Goal: Information Seeking & Learning: Learn about a topic

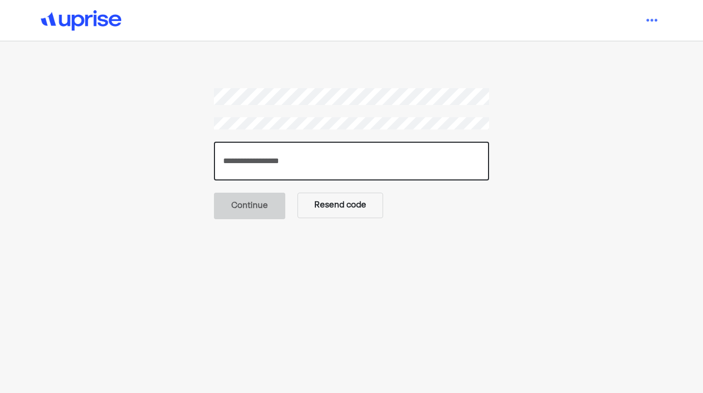
click at [288, 156] on input "number" at bounding box center [351, 161] width 275 height 39
type input "******"
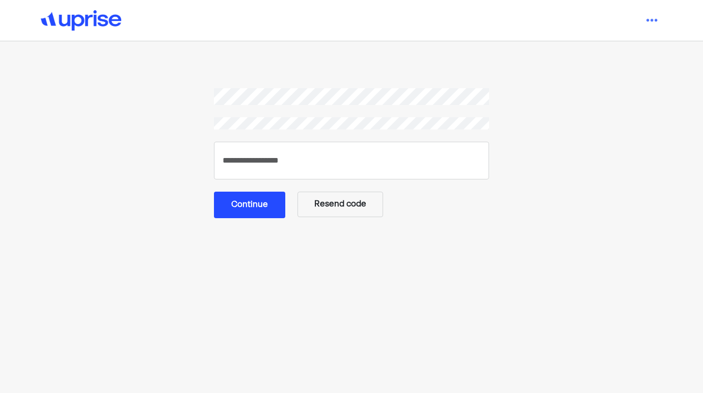
click at [246, 204] on button "Continue" at bounding box center [249, 205] width 71 height 26
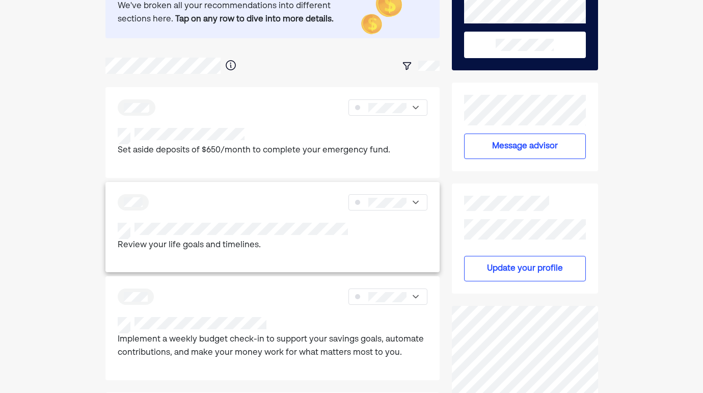
scroll to position [104, 0]
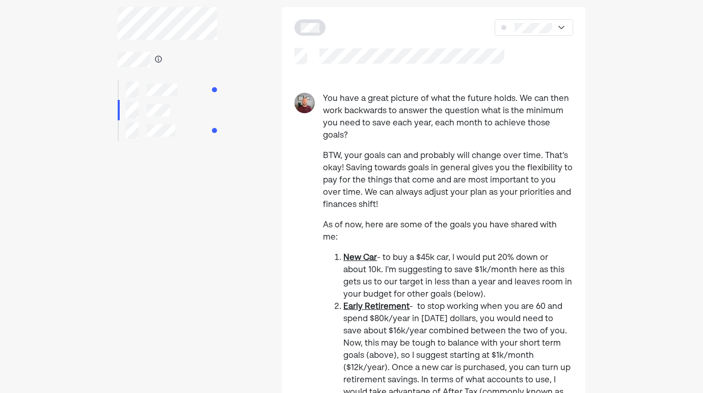
scroll to position [69, 0]
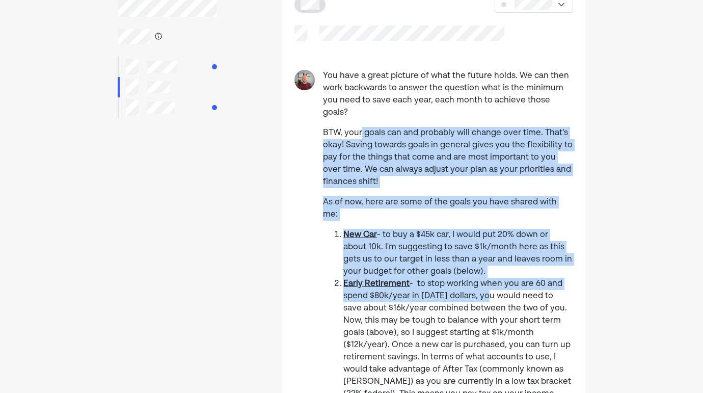
drag, startPoint x: 362, startPoint y: 120, endPoint x: 482, endPoint y: 275, distance: 196.1
click at [482, 275] on div "You have a great picture of what the future holds. We can then work backwards t…" at bounding box center [448, 394] width 250 height 649
click at [483, 278] on li "Early Retirement - to stop working when you are 60 and spend $80k/year in [DATE…" at bounding box center [458, 382] width 230 height 208
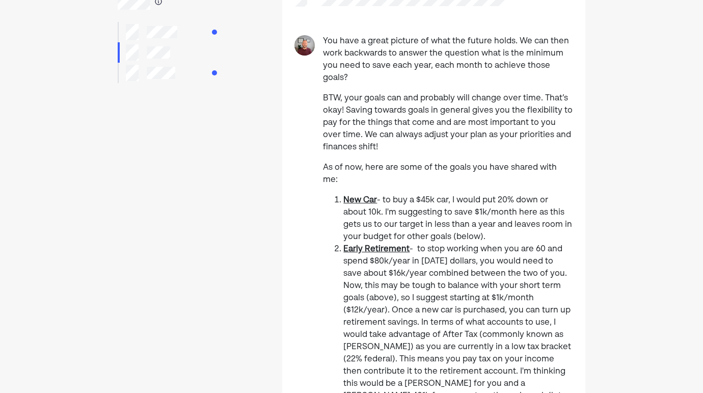
scroll to position [128, 0]
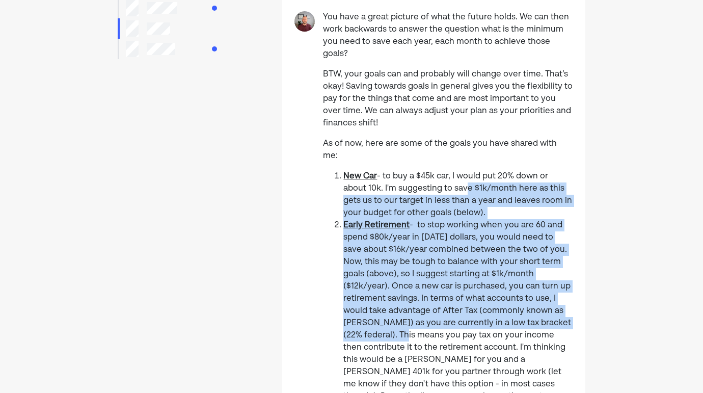
drag, startPoint x: 461, startPoint y: 163, endPoint x: 567, endPoint y: 298, distance: 171.3
click at [567, 298] on ol "New Car - to buy a $45k car, I would put 20% down or about 10k. I'm suggesting …" at bounding box center [448, 359] width 250 height 379
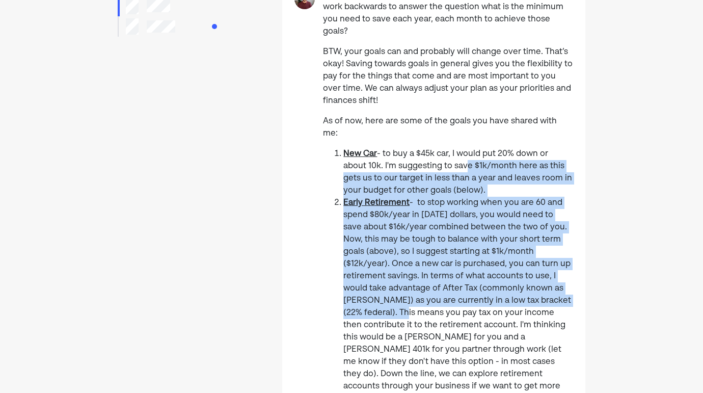
scroll to position [152, 0]
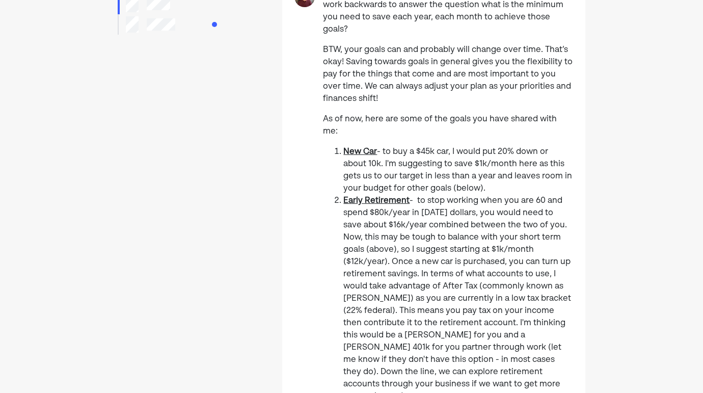
click at [463, 195] on li "Early Retirement - to stop working when you are 60 and spend $80k/year in [DATE…" at bounding box center [458, 299] width 230 height 208
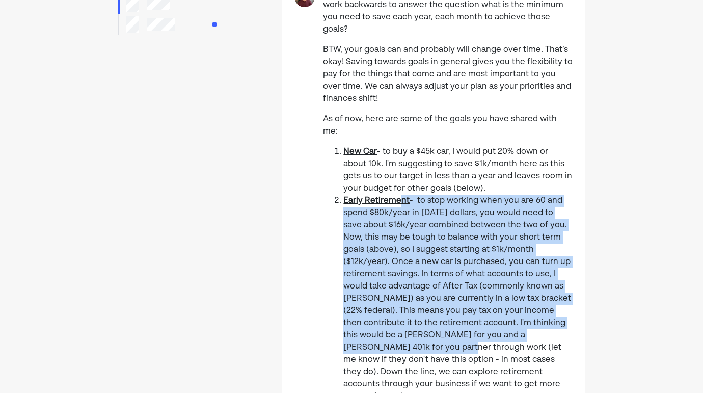
drag, startPoint x: 402, startPoint y: 178, endPoint x: 562, endPoint y: 315, distance: 210.0
click at [562, 315] on li "Early Retirement - to stop working when you are 60 and spend $80k/year in [DATE…" at bounding box center [458, 299] width 230 height 208
click at [458, 233] on li "Early Retirement - to stop working when you are 60 and spend $80k/year in [DATE…" at bounding box center [458, 299] width 230 height 208
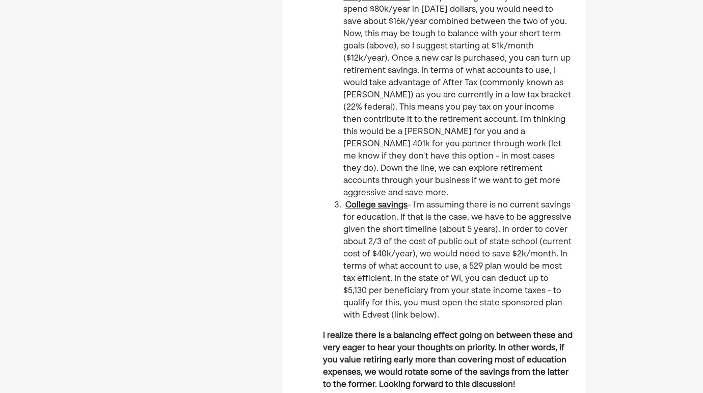
scroll to position [365, 0]
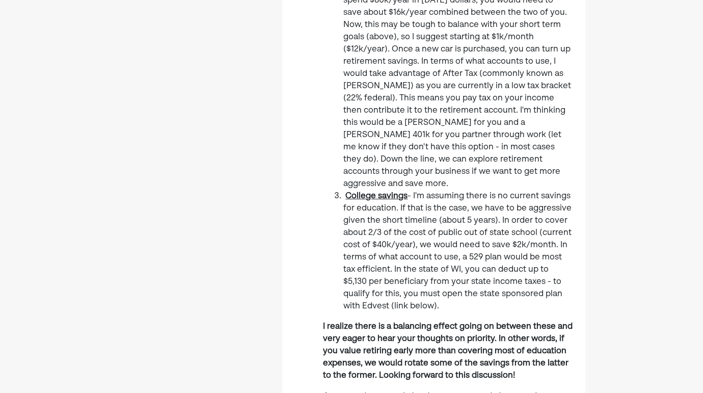
drag, startPoint x: 423, startPoint y: 172, endPoint x: 527, endPoint y: 273, distance: 144.5
click at [527, 273] on li "College savings - I'm assuming there is no current savings for education. If th…" at bounding box center [458, 251] width 230 height 122
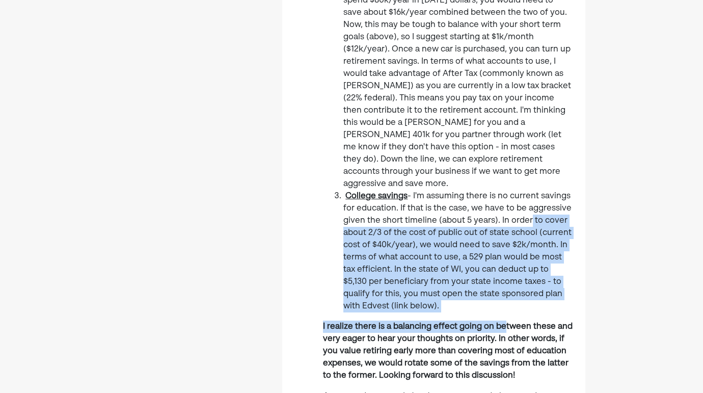
drag, startPoint x: 524, startPoint y: 184, endPoint x: 515, endPoint y: 287, distance: 103.3
click at [515, 287] on div "You have a great picture of what the future holds. We can then work backwards t…" at bounding box center [448, 98] width 250 height 649
click at [515, 323] on b "I realize there is a balancing effect going on between these and very eager to …" at bounding box center [448, 351] width 250 height 57
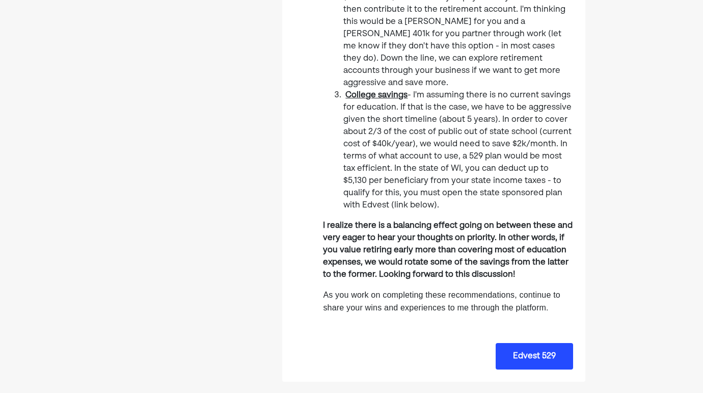
scroll to position [468, 0]
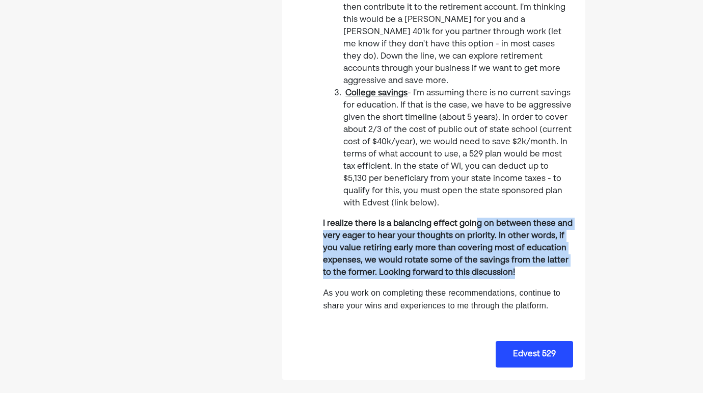
drag, startPoint x: 485, startPoint y: 185, endPoint x: 496, endPoint y: 251, distance: 66.6
click at [496, 251] on p "I realize there is a balancing effect going on between these and very eager to …" at bounding box center [448, 248] width 250 height 61
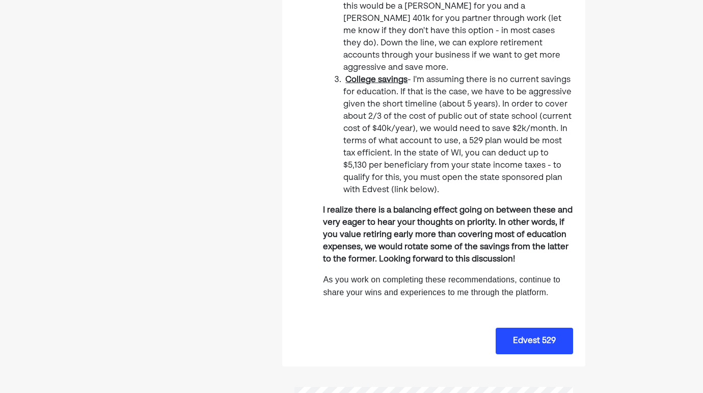
scroll to position [0, 0]
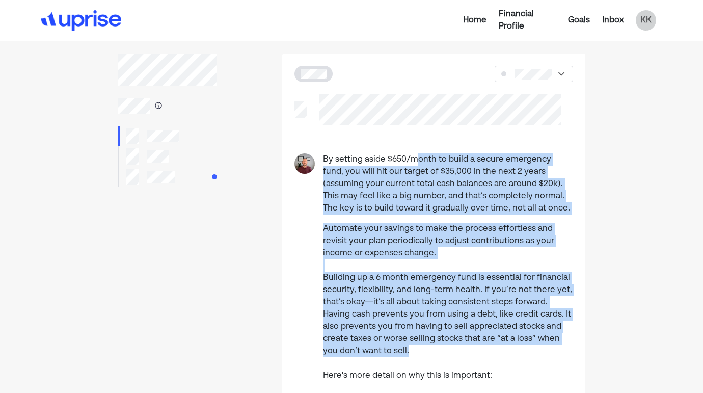
drag, startPoint x: 415, startPoint y: 157, endPoint x: 532, endPoint y: 350, distance: 224.8
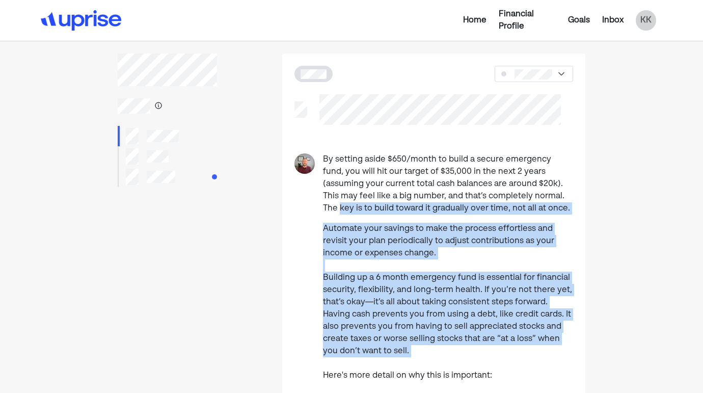
drag, startPoint x: 528, startPoint y: 191, endPoint x: 524, endPoint y: 357, distance: 165.7
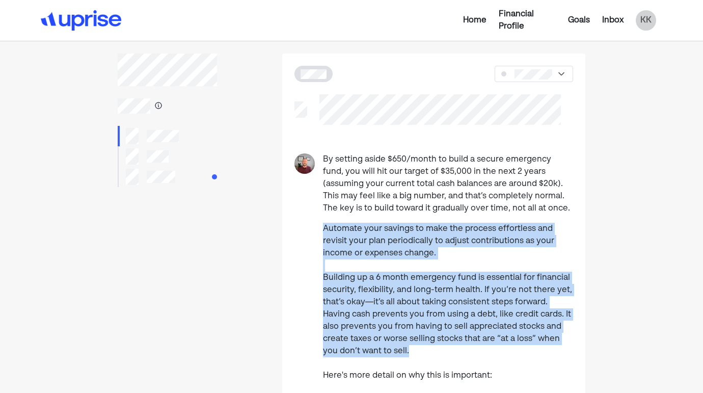
drag, startPoint x: 536, startPoint y: 205, endPoint x: 520, endPoint y: 348, distance: 143.5
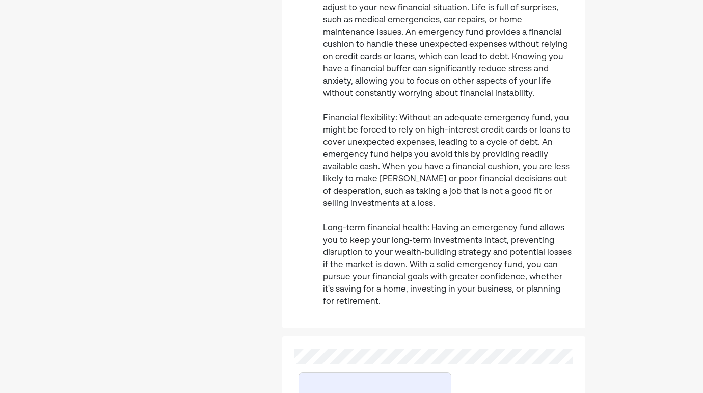
scroll to position [362, 0]
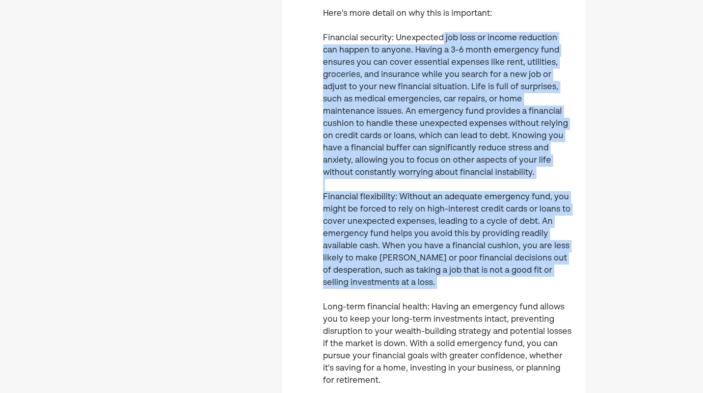
drag, startPoint x: 443, startPoint y: 34, endPoint x: 471, endPoint y: 290, distance: 257.8
click at [471, 290] on p "Automate your savings to make the process effortless and revisit your plan peri…" at bounding box center [448, 124] width 250 height 526
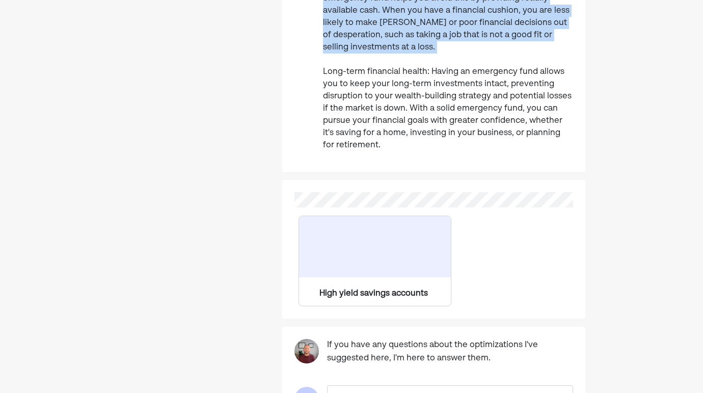
scroll to position [623, 0]
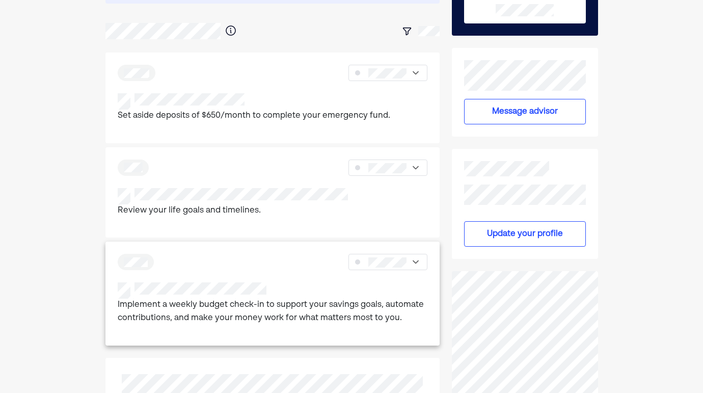
scroll to position [153, 0]
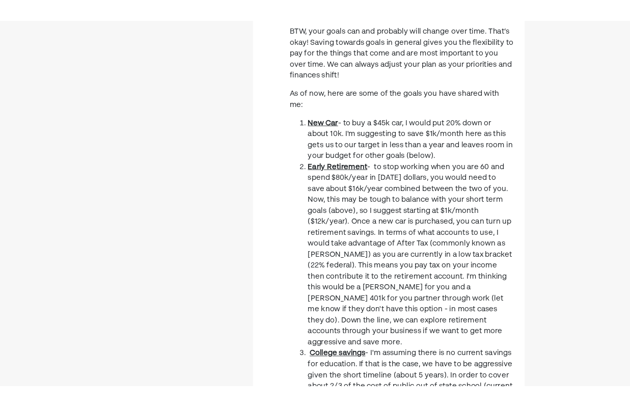
scroll to position [192, 0]
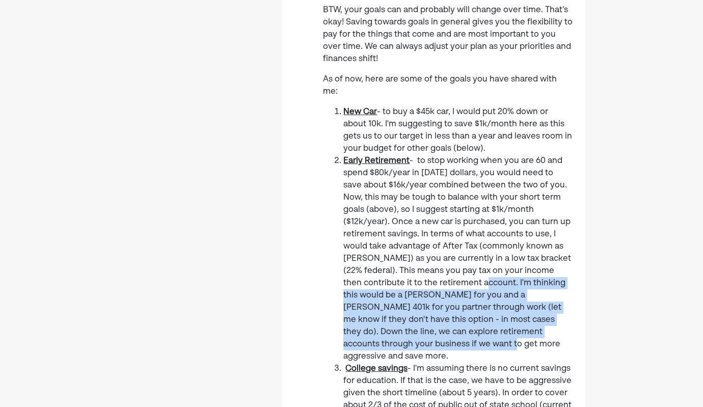
drag, startPoint x: 421, startPoint y: 255, endPoint x: 580, endPoint y: 304, distance: 166.5
click at [580, 304] on div "You have a great picture of what the future holds. We can then work backwards t…" at bounding box center [433, 271] width 303 height 649
click at [483, 292] on li "Early Retirement - to stop working when you are 60 and spend $80k/year in [DATE…" at bounding box center [458, 259] width 230 height 208
drag, startPoint x: 500, startPoint y: 259, endPoint x: 567, endPoint y: 312, distance: 85.2
click at [567, 312] on li "Early Retirement - to stop working when you are 60 and spend $80k/year in [DATE…" at bounding box center [458, 259] width 230 height 208
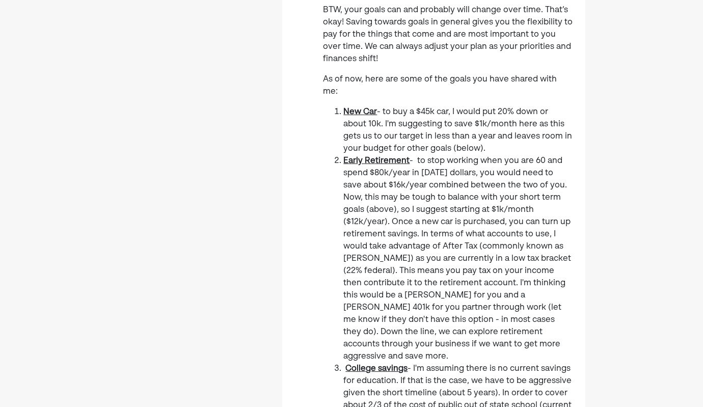
click at [572, 308] on li "Early Retirement - to stop working when you are 60 and spend $80k/year in [DATE…" at bounding box center [458, 259] width 230 height 208
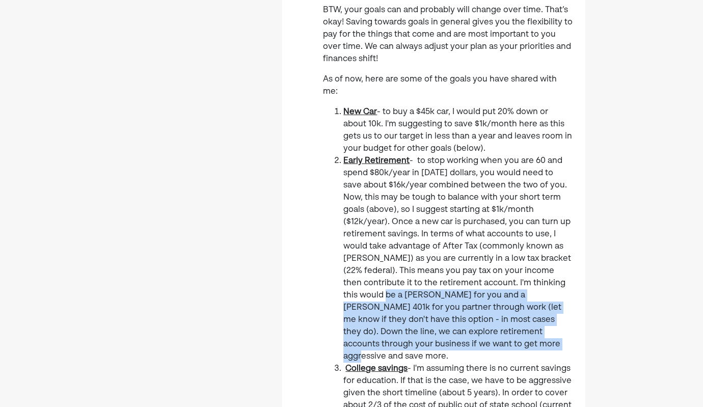
drag, startPoint x: 539, startPoint y: 253, endPoint x: 550, endPoint y: 315, distance: 62.7
click at [550, 315] on li "Early Retirement - to stop working when you are 60 and spend $80k/year in [DATE…" at bounding box center [458, 259] width 230 height 208
click at [550, 314] on li "Early Retirement - to stop working when you are 60 and spend $80k/year in [DATE…" at bounding box center [458, 259] width 230 height 208
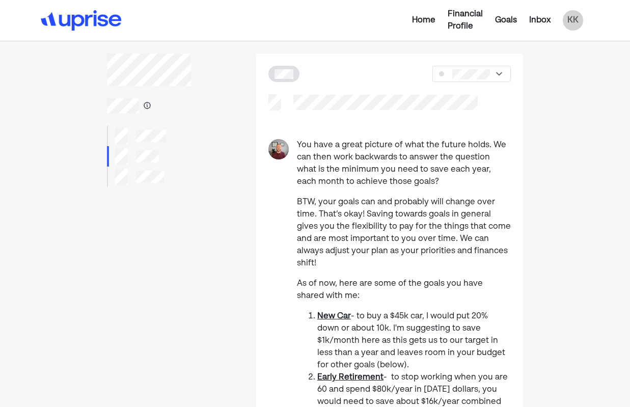
scroll to position [0, 0]
click at [467, 22] on div "Financial Profile" at bounding box center [465, 20] width 35 height 24
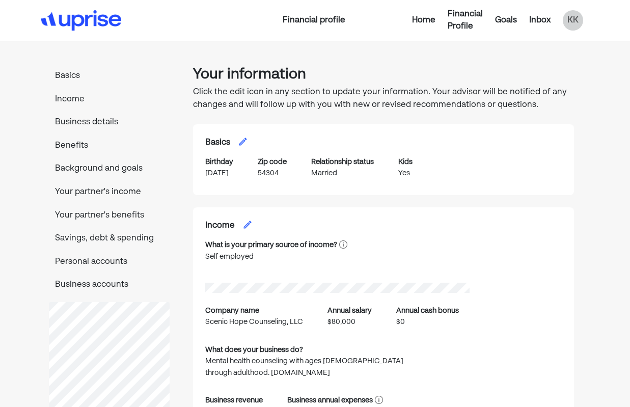
click at [87, 16] on img at bounding box center [81, 20] width 81 height 20
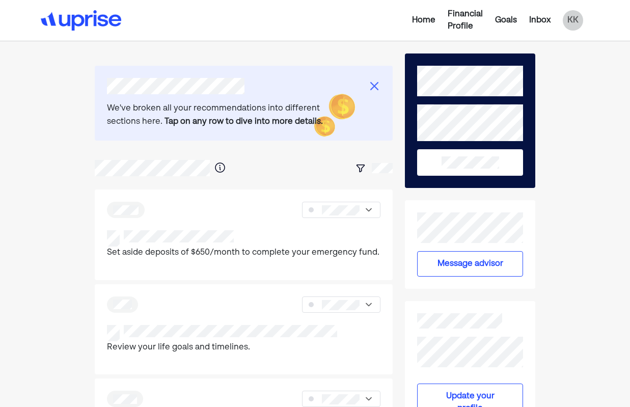
click at [421, 22] on div "Home" at bounding box center [423, 20] width 23 height 12
click at [421, 19] on div "Home" at bounding box center [423, 20] width 23 height 12
click at [495, 20] on div "Goals" at bounding box center [506, 20] width 22 height 12
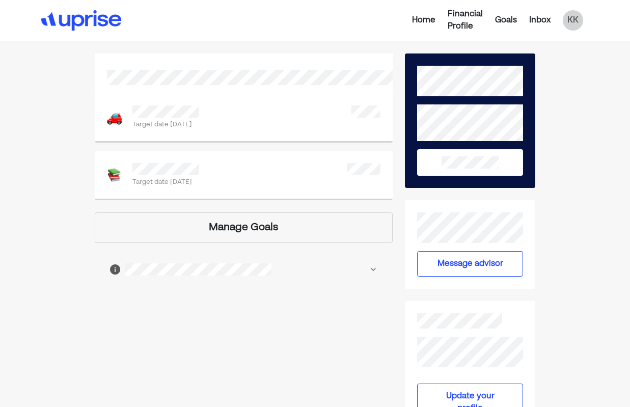
click at [457, 14] on div "Financial Profile" at bounding box center [465, 20] width 35 height 24
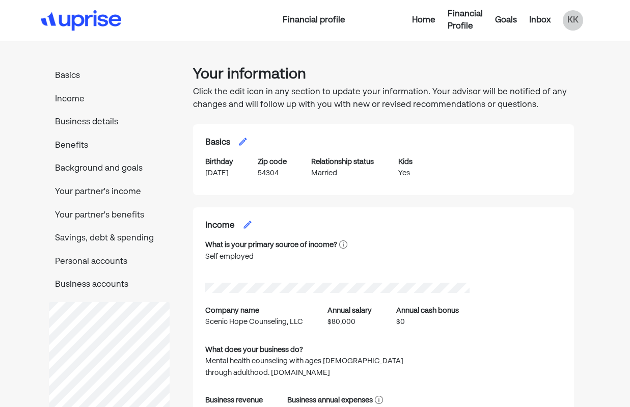
click at [503, 24] on div "Goals" at bounding box center [506, 20] width 22 height 12
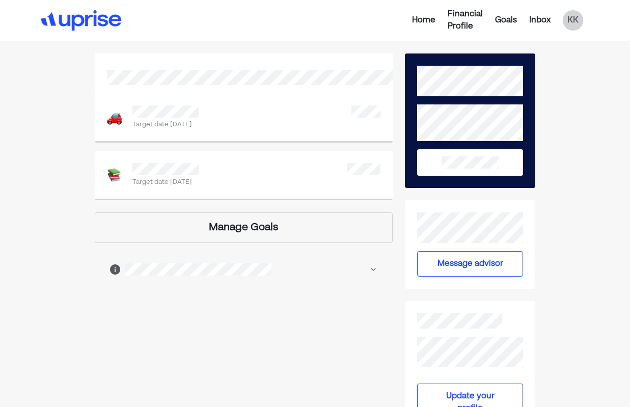
click at [420, 22] on div "Home" at bounding box center [423, 20] width 23 height 12
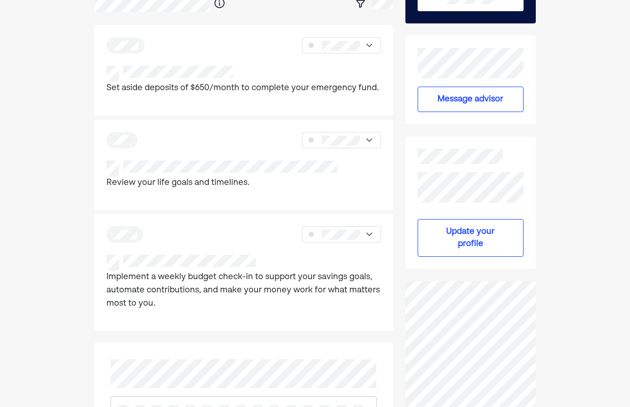
scroll to position [192, 0]
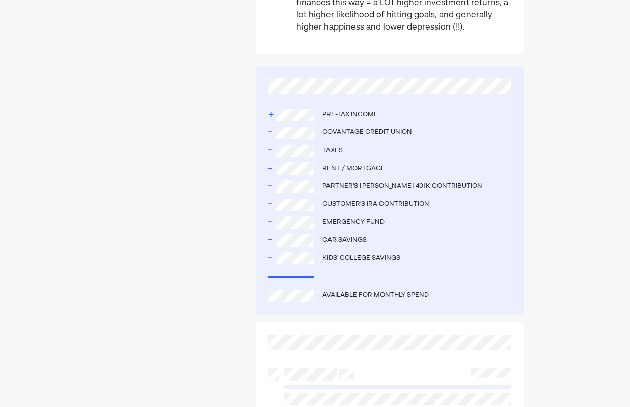
scroll to position [469, 0]
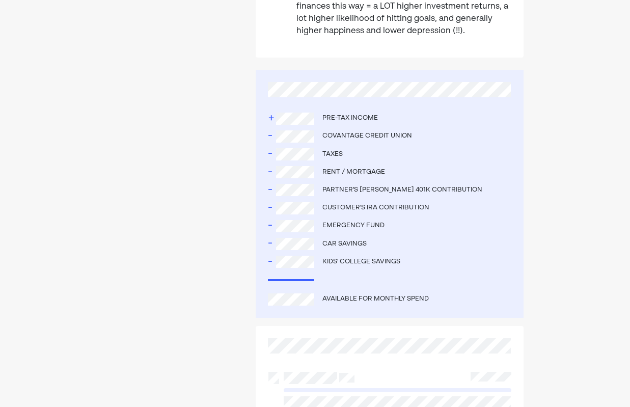
click at [270, 261] on div "-" at bounding box center [272, 262] width 8 height 18
click at [273, 118] on div "+" at bounding box center [272, 119] width 8 height 18
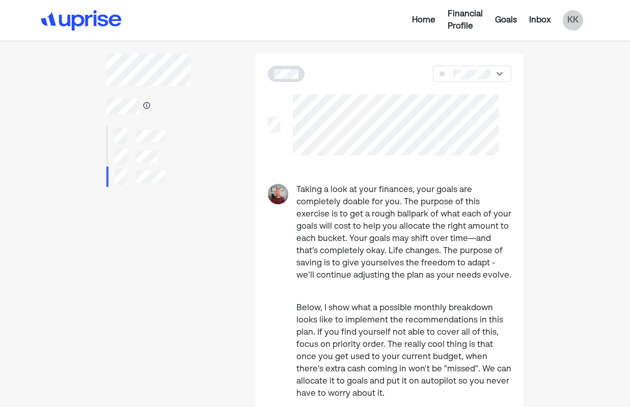
scroll to position [0, 0]
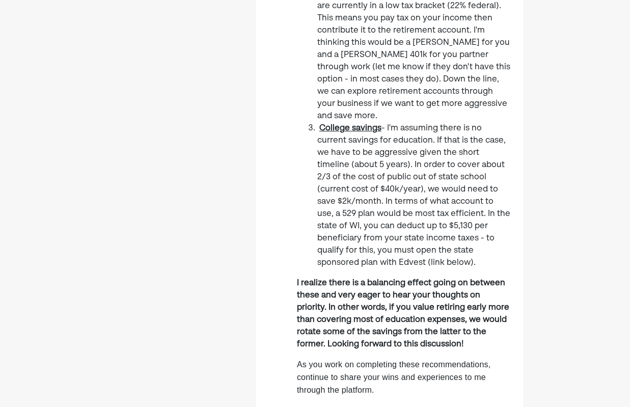
scroll to position [499, 0]
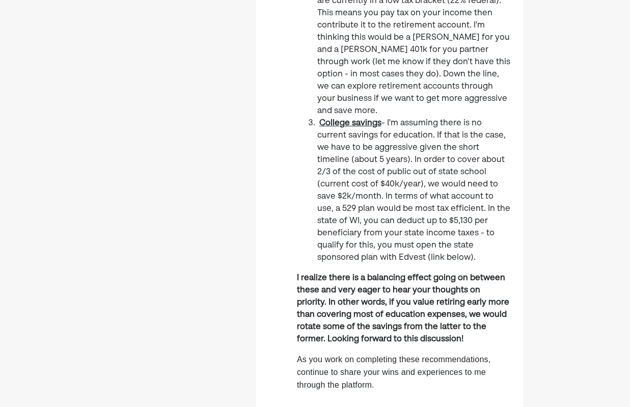
drag, startPoint x: 360, startPoint y: 231, endPoint x: 466, endPoint y: 250, distance: 107.7
click at [466, 250] on li "College savings - I'm assuming there is no current savings for education. If th…" at bounding box center [414, 190] width 194 height 147
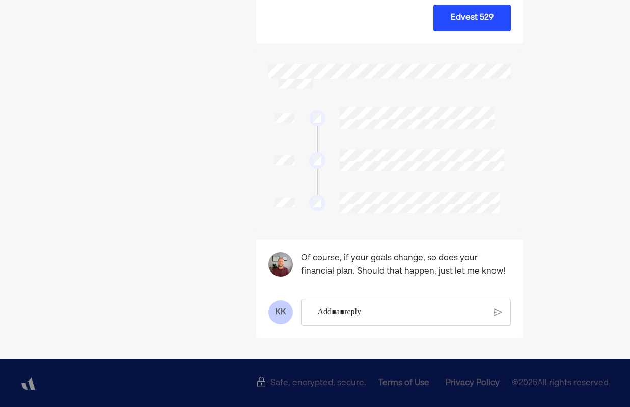
scroll to position [882, 0]
